Goal: Information Seeking & Learning: Find specific fact

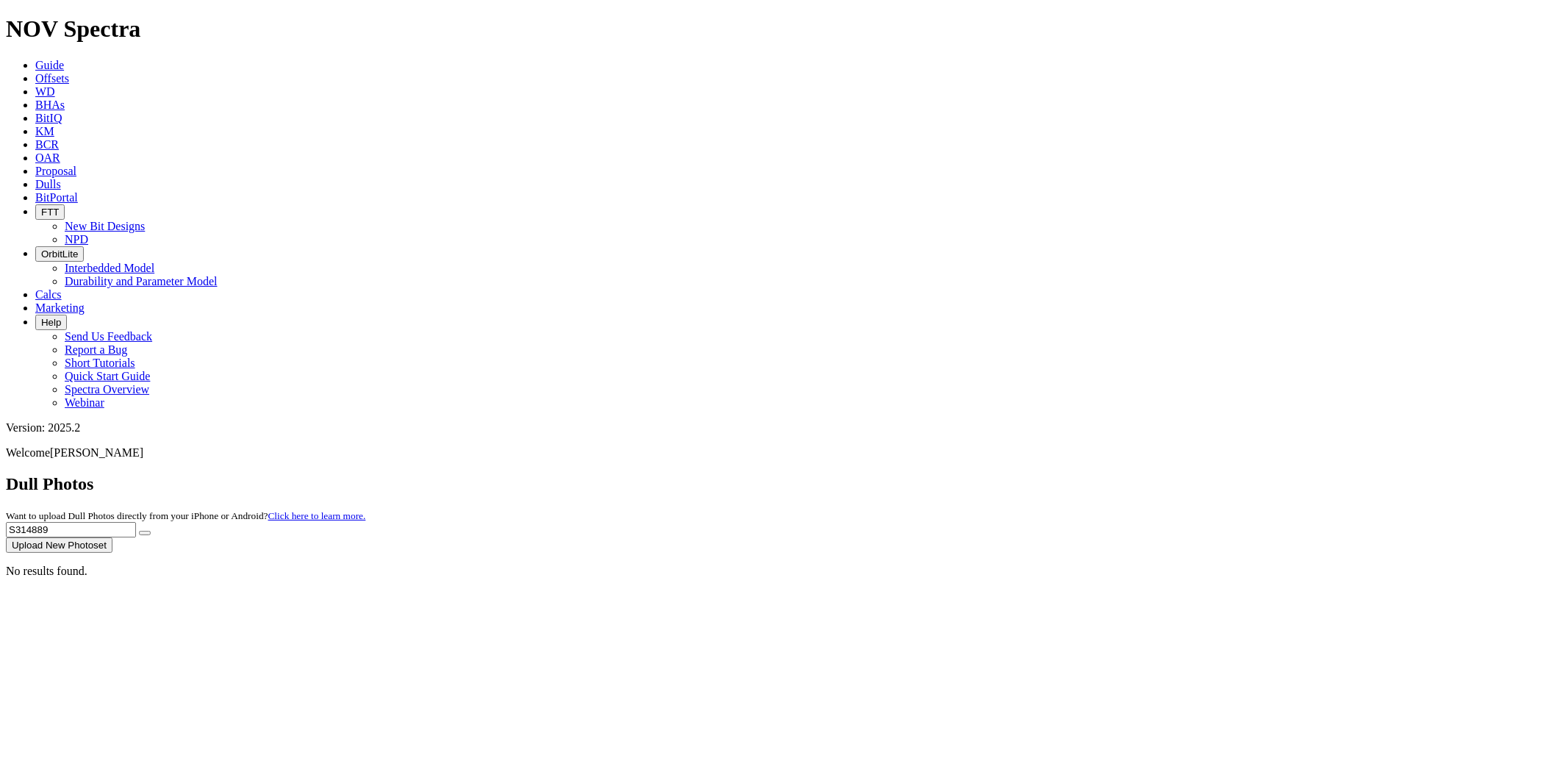
click at [1044, 475] on div "Dull Photos Want to upload Dull Photos directly from your iPhone or Android? Cl…" at bounding box center [784, 514] width 1557 height 79
type input "S314389"
click at [139, 531] on button "submit" at bounding box center [144, 533] width 12 height 5
drag, startPoint x: 1260, startPoint y: 67, endPoint x: 912, endPoint y: 62, distance: 348.0
click at [923, 475] on div "Dull Photos Want to upload Dull Photos directly from your iPhone or Android? Cl…" at bounding box center [784, 514] width 1557 height 79
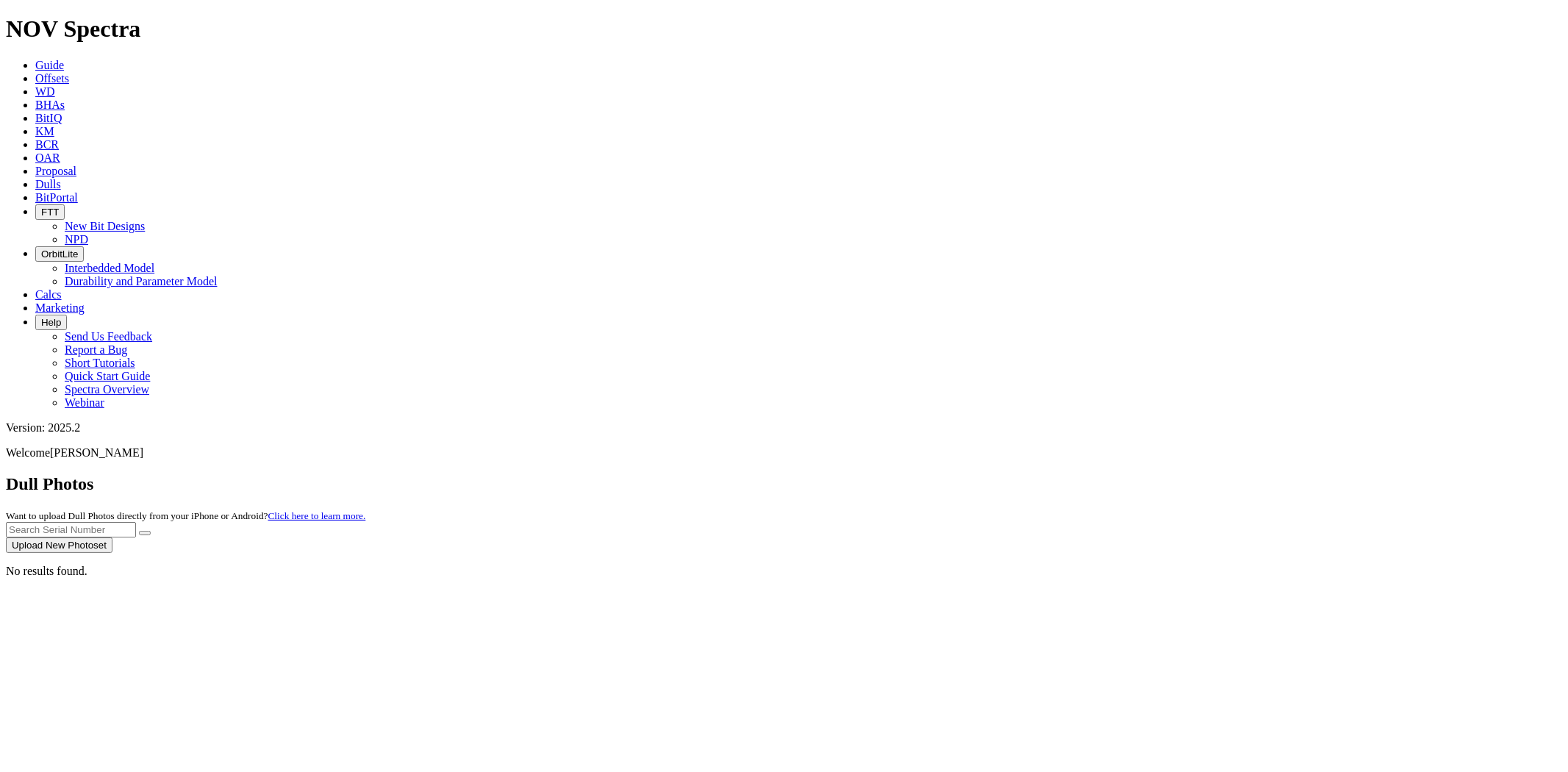
click at [136, 522] on input "text" at bounding box center [70, 530] width 130 height 15
paste input "S310462"
click at [139, 531] on button "submit" at bounding box center [144, 533] width 12 height 5
drag, startPoint x: 1261, startPoint y: 62, endPoint x: 1092, endPoint y: 60, distance: 169.0
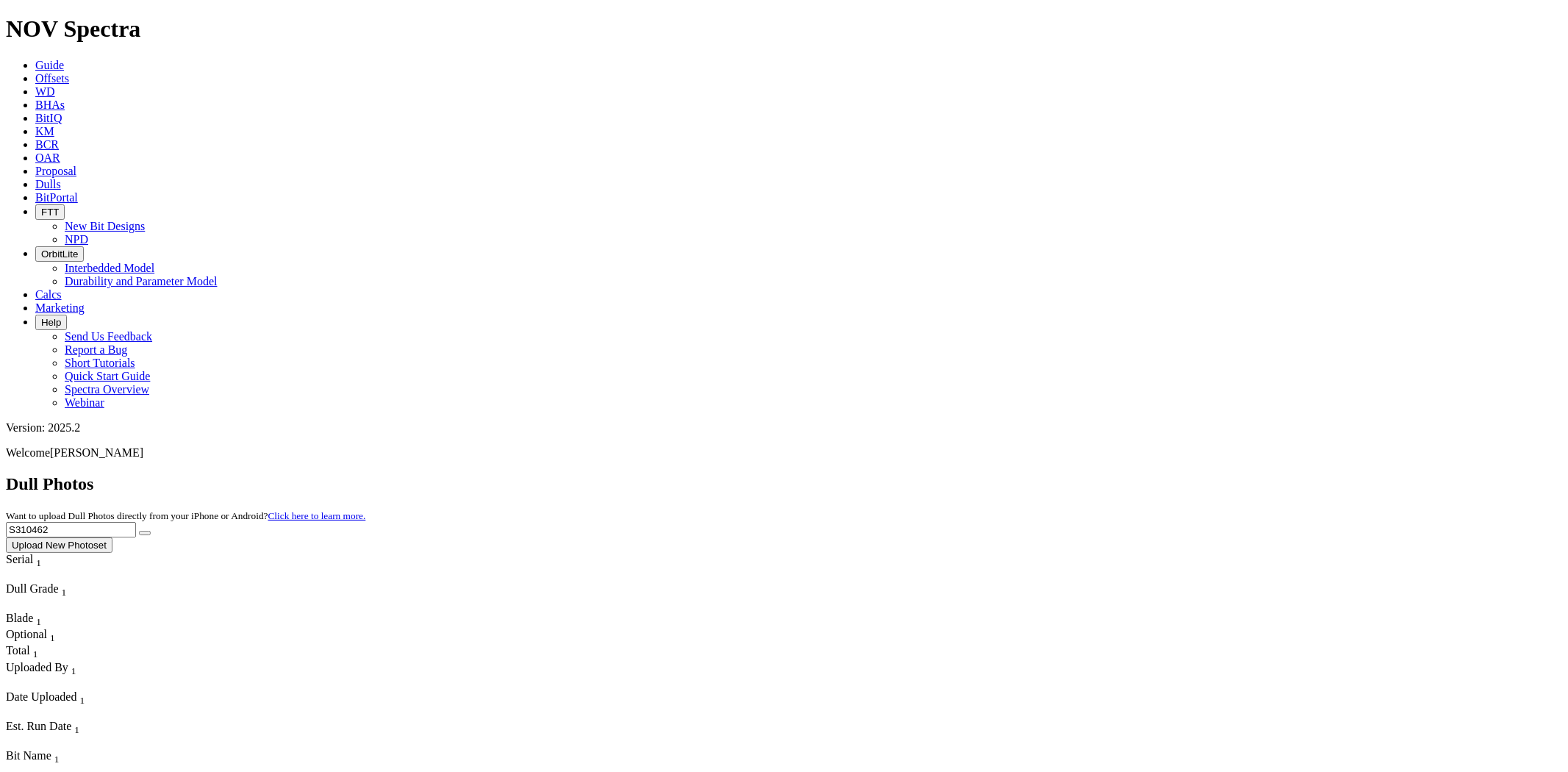
click at [1094, 475] on div "Dull Photos Want to upload Dull Photos directly from your iPhone or Android? Cl…" at bounding box center [784, 514] width 1557 height 79
paste input "87"
click at [139, 531] on button "submit" at bounding box center [144, 533] width 12 height 5
drag, startPoint x: 1272, startPoint y: 67, endPoint x: 1083, endPoint y: 70, distance: 189.0
click at [1083, 475] on div "Dull Photos Want to upload Dull Photos directly from your iPhone or Android? Cl…" at bounding box center [784, 514] width 1557 height 79
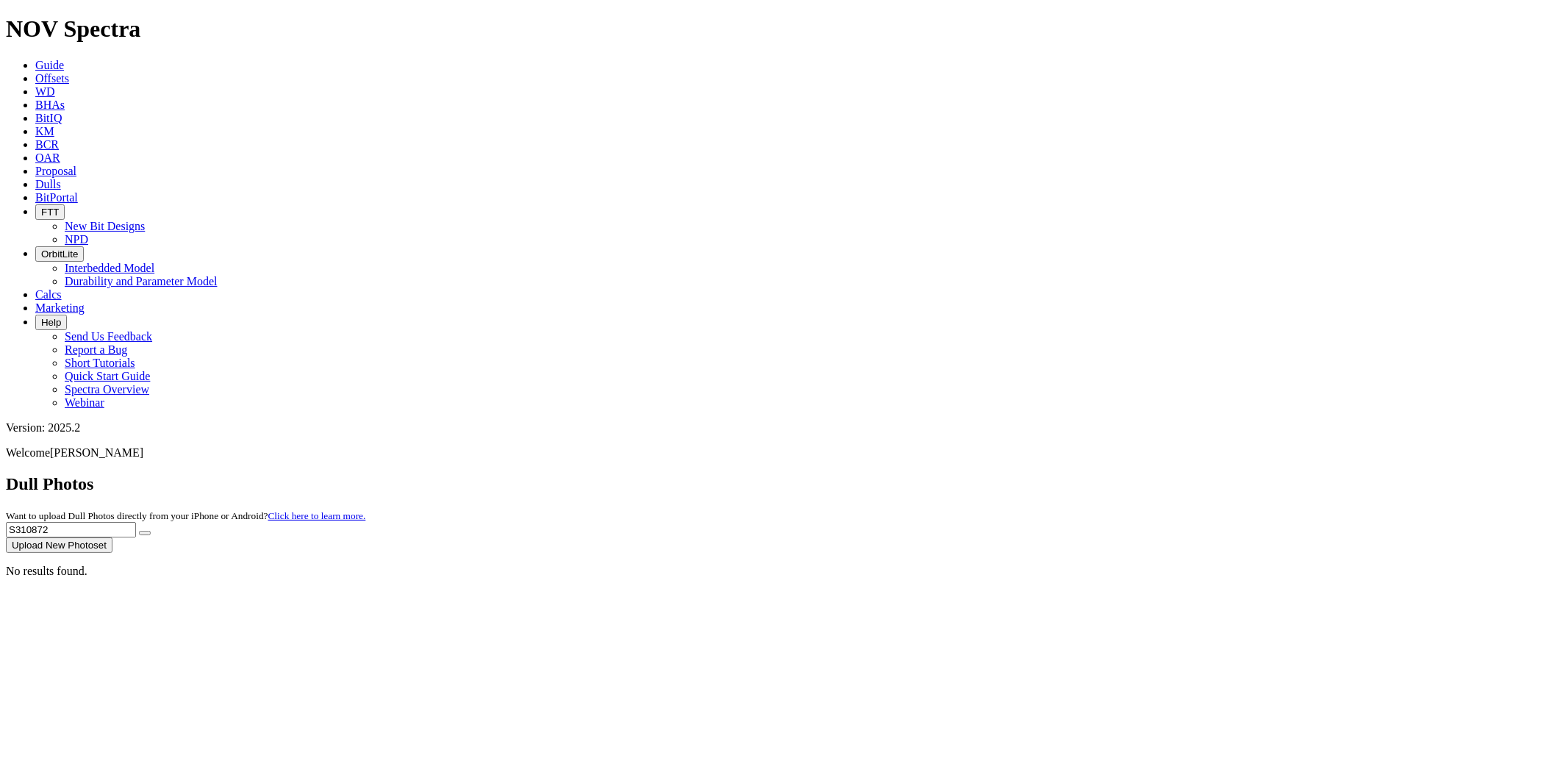
paste input "01943"
click at [139, 531] on button "submit" at bounding box center [144, 533] width 12 height 5
drag, startPoint x: 1276, startPoint y: 63, endPoint x: 1146, endPoint y: 64, distance: 130.0
click at [1146, 475] on div "Dull Photos Want to upload Dull Photos directly from your iPhone or Android? Cl…" at bounding box center [784, 514] width 1557 height 79
paste input "8042"
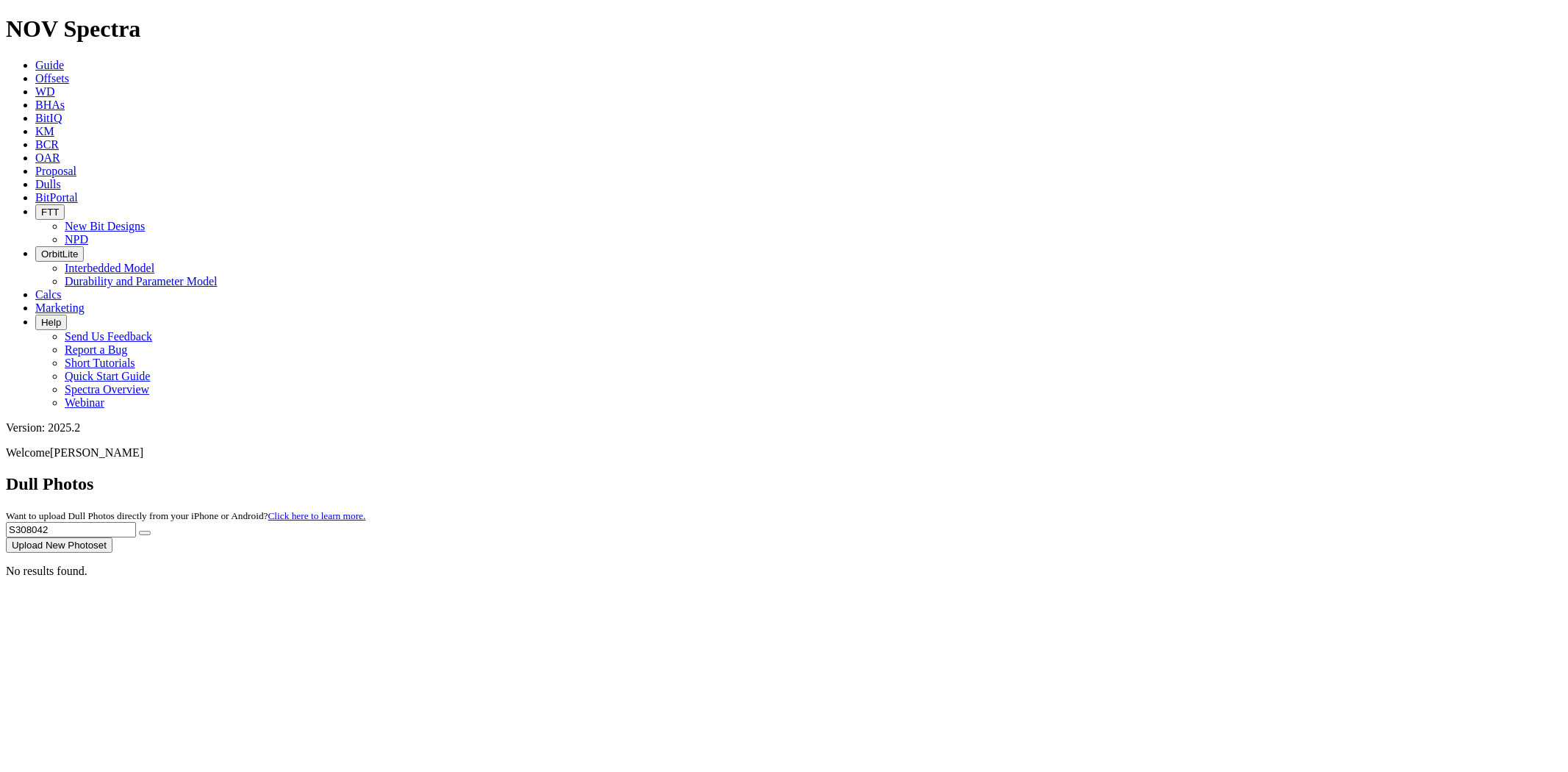
click at [139, 531] on button "submit" at bounding box center [144, 533] width 12 height 5
drag, startPoint x: 1279, startPoint y: 67, endPoint x: 1105, endPoint y: 73, distance: 174.1
click at [1108, 475] on div "Dull Photos Want to upload Dull Photos directly from your iPhone or Android? Cl…" at bounding box center [784, 514] width 1557 height 79
paste input "1943"
click at [139, 531] on button "submit" at bounding box center [144, 533] width 12 height 5
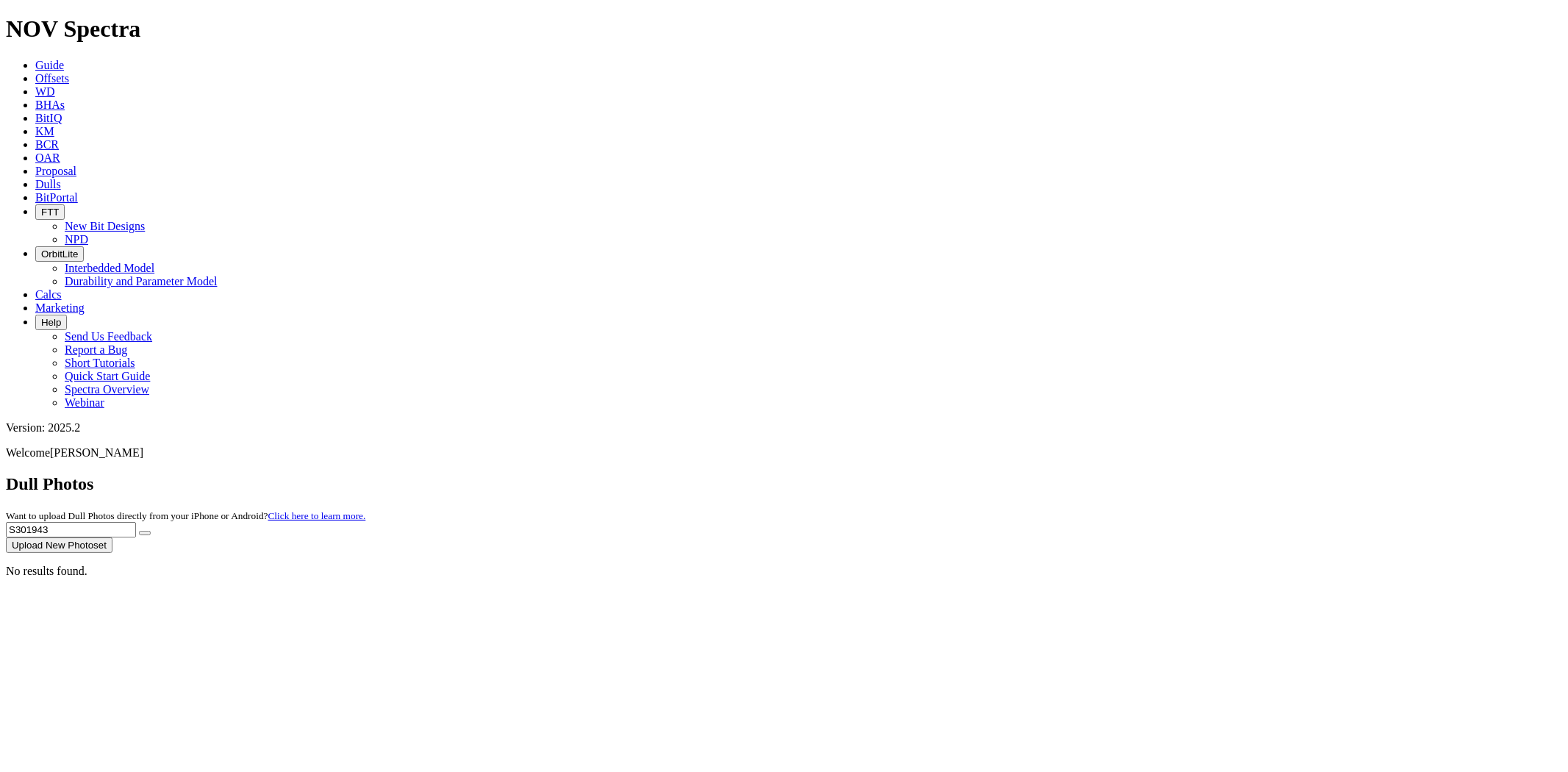
drag, startPoint x: 1268, startPoint y: 60, endPoint x: 1017, endPoint y: 91, distance: 252.9
click at [1025, 475] on div "Dull Photos Want to upload Dull Photos directly from your iPhone or Android? Cl…" at bounding box center [784, 514] width 1557 height 79
paste input "14755"
click at [139, 531] on button "submit" at bounding box center [144, 533] width 12 height 5
click at [60, 565] on div "No results found." at bounding box center [784, 571] width 1557 height 13
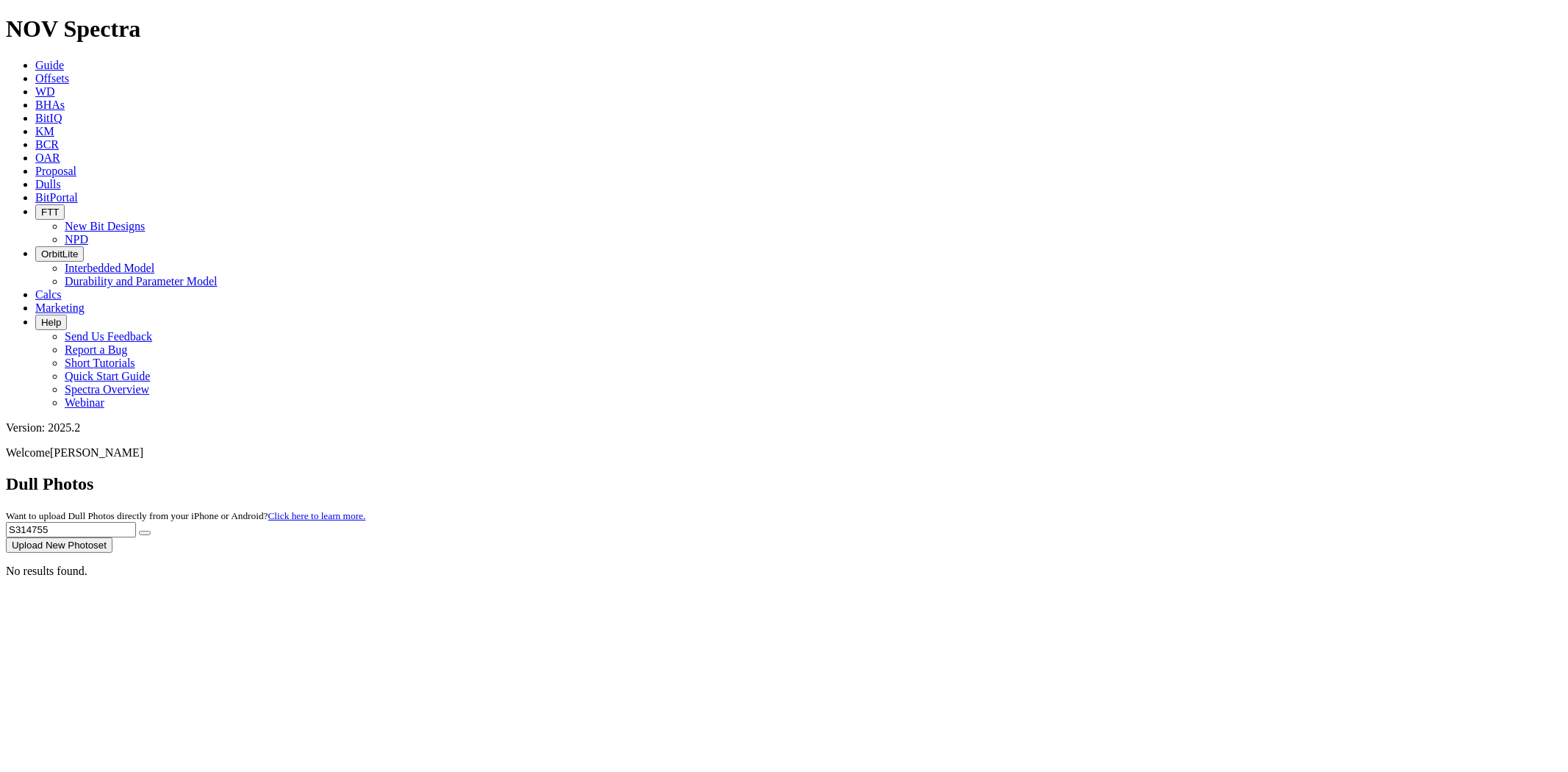
drag, startPoint x: 1282, startPoint y: 68, endPoint x: 1096, endPoint y: 67, distance: 186.0
click at [1096, 475] on div "Dull Photos Want to upload Dull Photos directly from your iPhone or Android? Cl…" at bounding box center [784, 514] width 1557 height 79
paste input "938"
click at [139, 531] on button "submit" at bounding box center [144, 533] width 12 height 5
drag, startPoint x: 1287, startPoint y: 70, endPoint x: 1033, endPoint y: 69, distance: 254.0
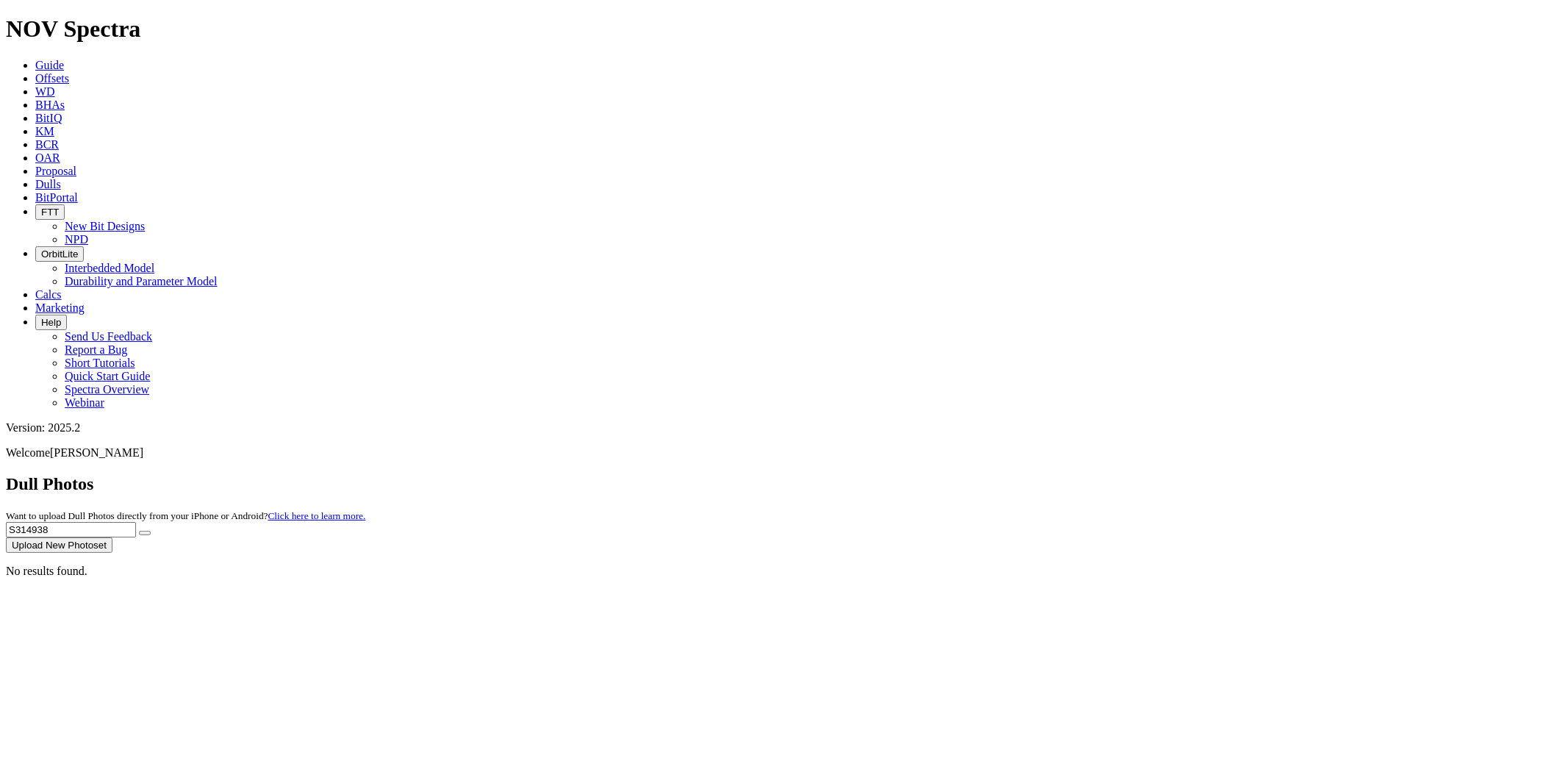
click at [1046, 475] on div "Dull Photos Want to upload Dull Photos directly from your iPhone or Android? Cl…" at bounding box center [784, 514] width 1557 height 79
paste input "756"
type input "S314756"
click at [139, 531] on button "submit" at bounding box center [144, 533] width 12 height 5
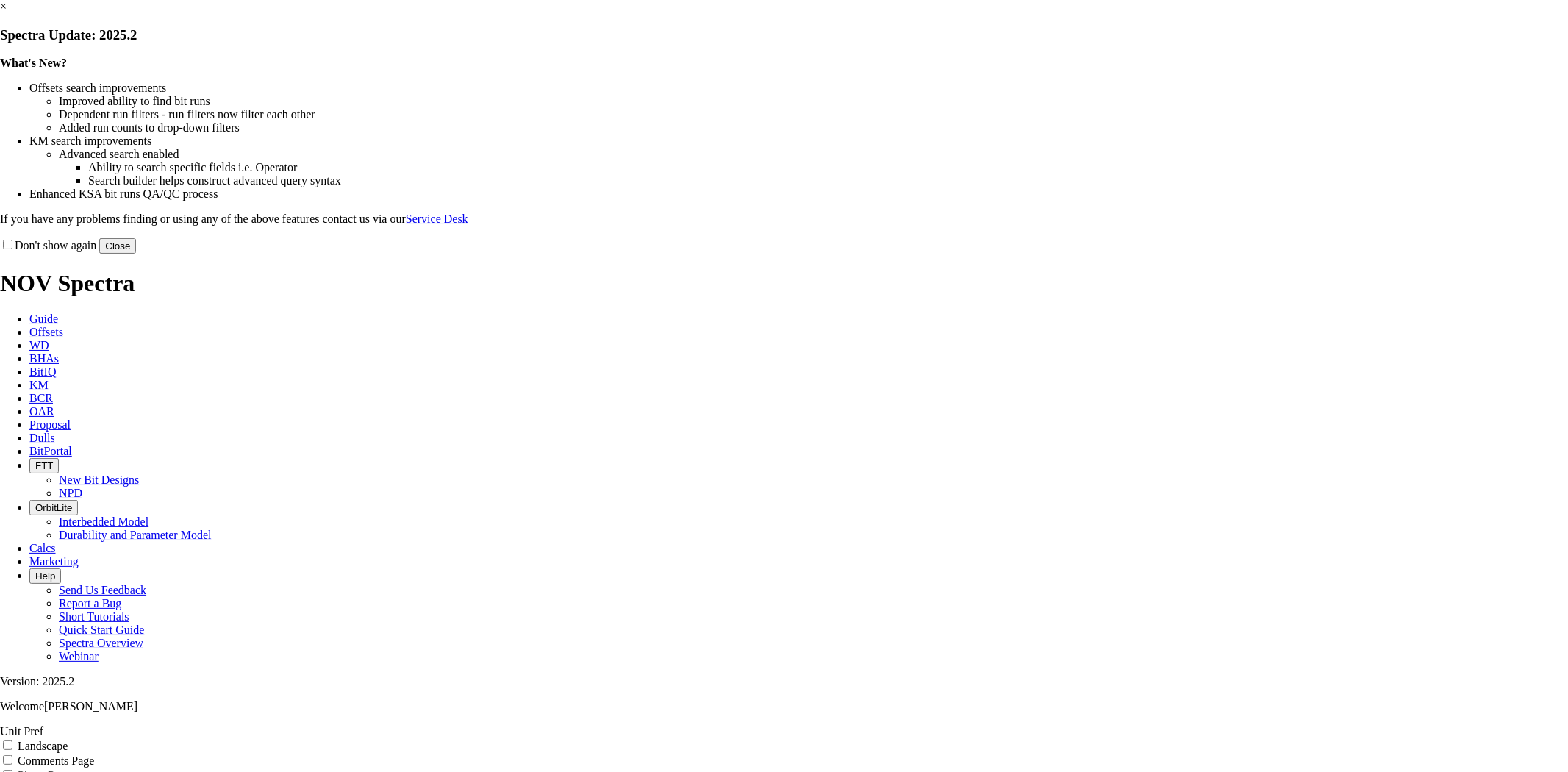
click at [7, 12] on link "×" at bounding box center [3, 6] width 7 height 12
